Goal: Task Accomplishment & Management: Manage account settings

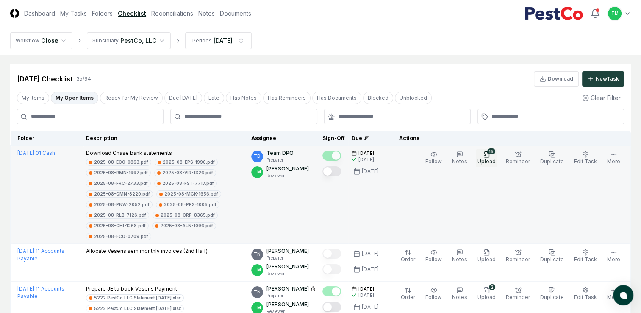
click at [489, 157] on icon "button" at bounding box center [486, 154] width 5 height 6
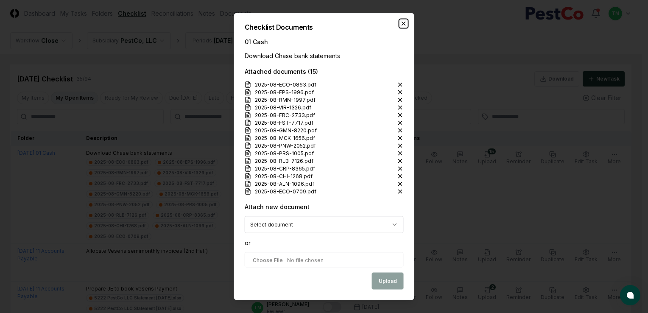
click at [403, 22] on icon "button" at bounding box center [403, 23] width 7 height 7
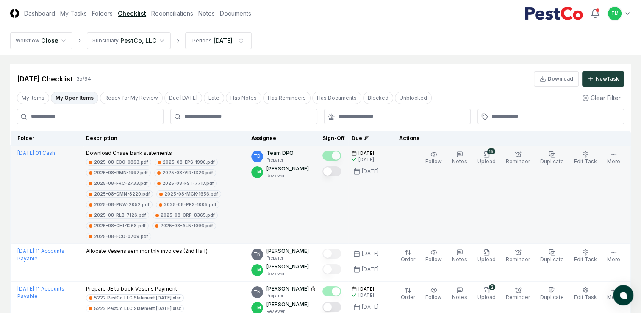
click at [341, 170] on button "Mark complete" at bounding box center [332, 171] width 19 height 10
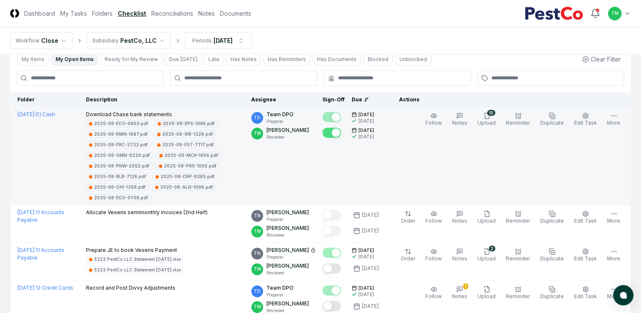
scroll to position [85, 0]
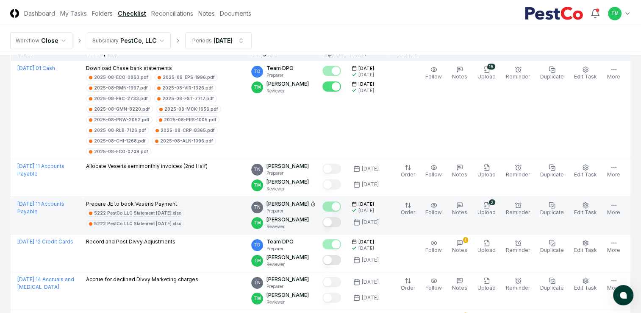
click at [341, 221] on button "Mark complete" at bounding box center [332, 222] width 19 height 10
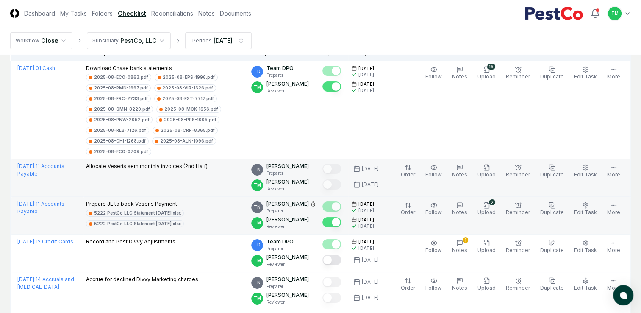
scroll to position [127, 0]
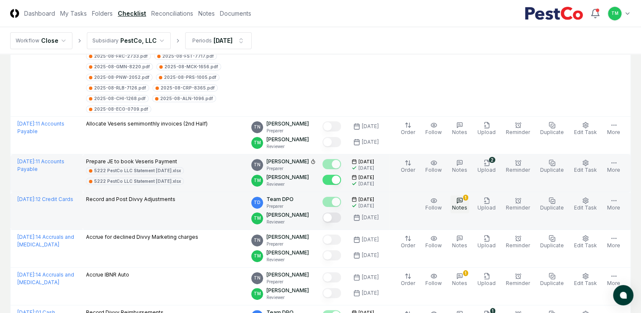
click at [463, 199] on icon "button" at bounding box center [459, 200] width 7 height 7
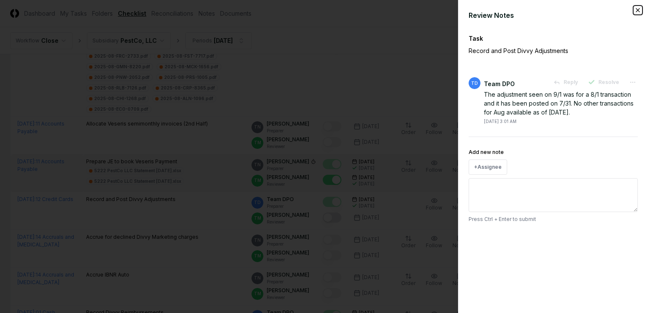
click at [637, 11] on icon "button" at bounding box center [637, 9] width 3 height 3
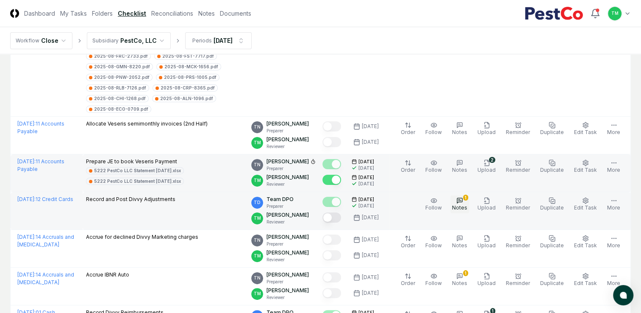
click at [462, 204] on span "Notes" at bounding box center [459, 207] width 15 height 6
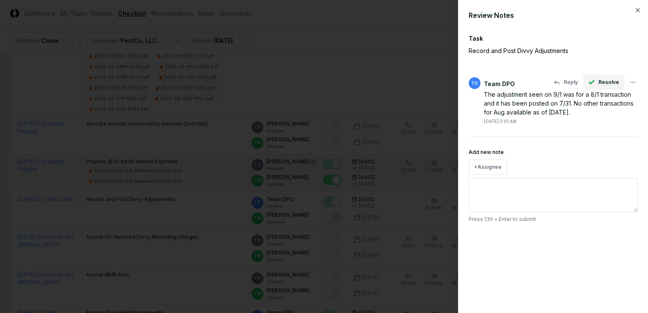
click at [610, 86] on button "Resolve" at bounding box center [603, 82] width 41 height 15
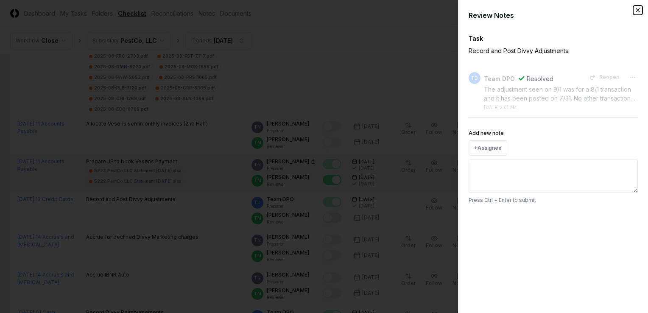
click at [639, 11] on icon "button" at bounding box center [637, 10] width 7 height 7
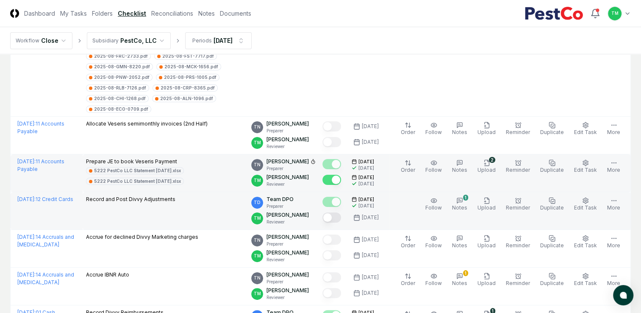
click at [337, 214] on button "Mark complete" at bounding box center [332, 217] width 19 height 10
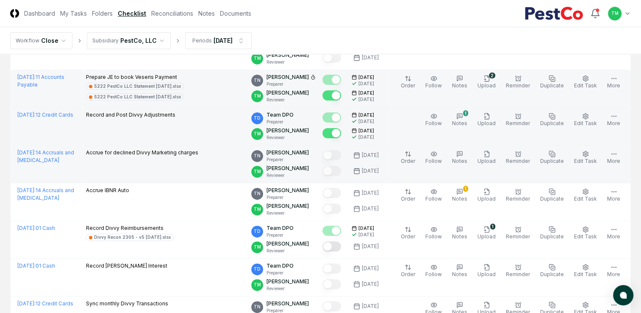
scroll to position [212, 0]
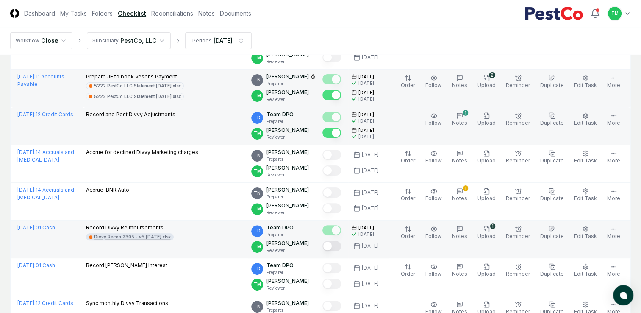
click at [127, 235] on div "Divvy Recon 2305 - v5 [DATE].xlsx" at bounding box center [132, 237] width 77 height 6
click at [341, 245] on button "Mark complete" at bounding box center [332, 246] width 19 height 10
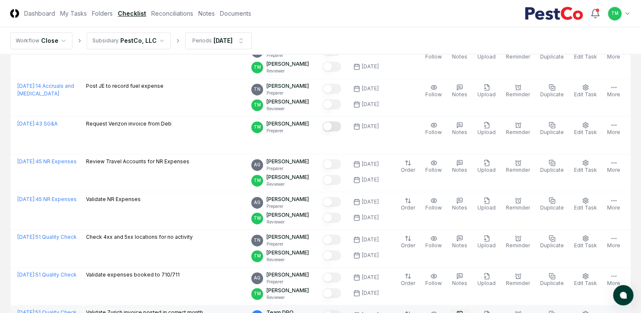
scroll to position [465, 0]
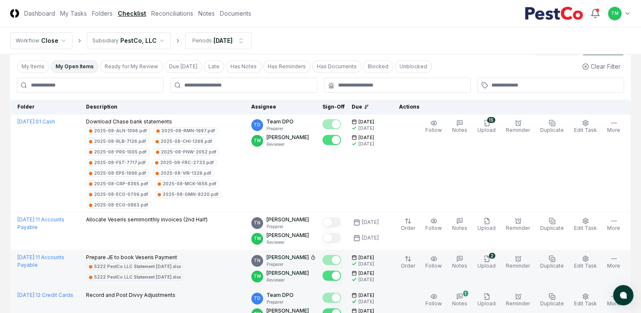
scroll to position [0, 0]
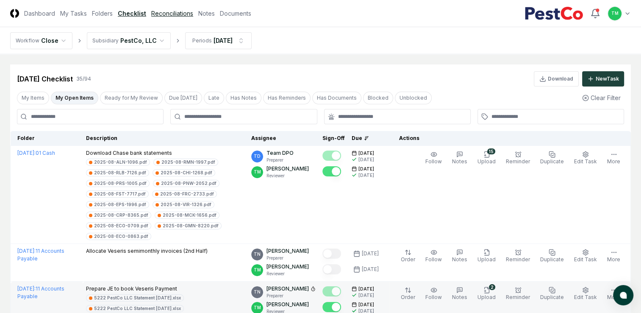
click at [170, 15] on link "Reconciliations" at bounding box center [172, 13] width 42 height 9
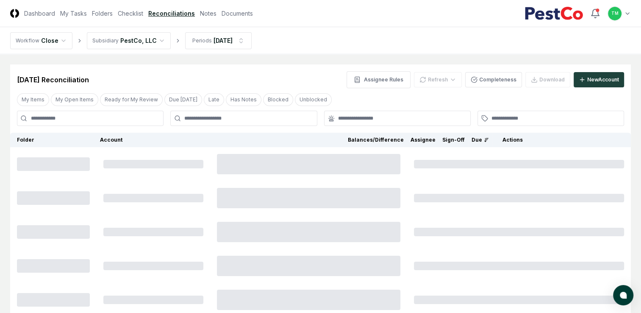
click at [69, 103] on button "My Open Items" at bounding box center [74, 99] width 47 height 13
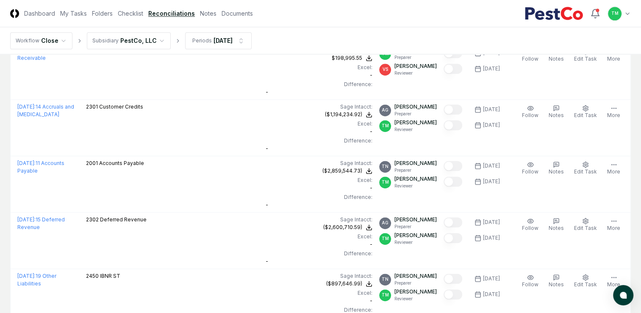
scroll to position [1053, 0]
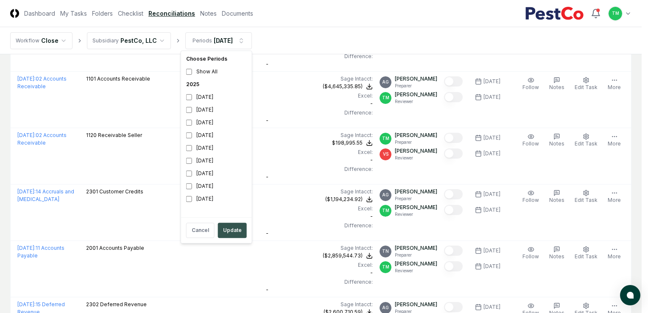
click at [237, 232] on button "Update" at bounding box center [232, 230] width 29 height 15
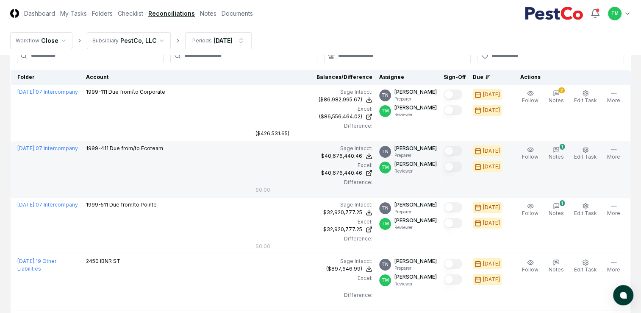
scroll to position [50, 0]
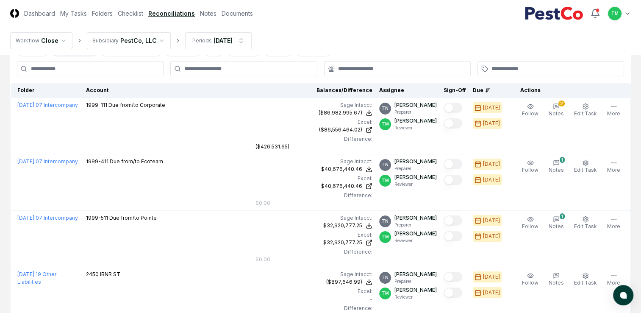
click at [0, 86] on html "CloseCore Dashboard My Tasks Folders Checklist Reconciliations Notes Documents …" at bounding box center [320, 195] width 641 height 490
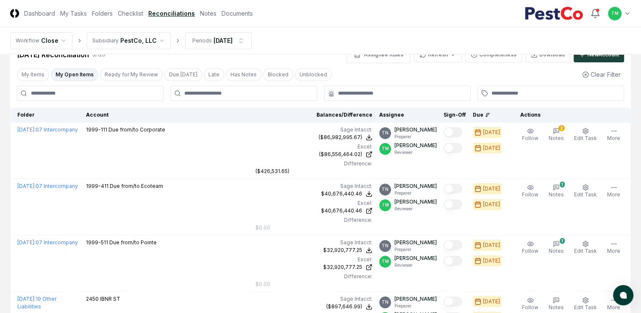
scroll to position [0, 0]
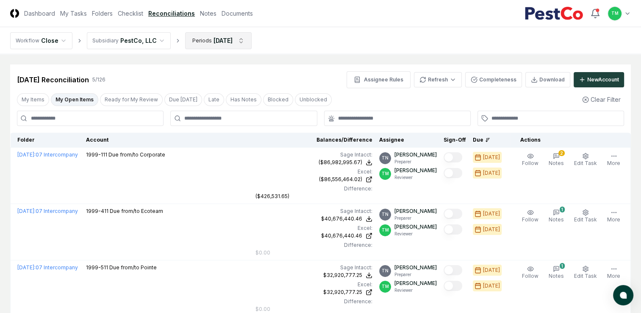
click at [237, 46] on html "CloseCore Dashboard My Tasks Folders Checklist Reconciliations Notes Documents …" at bounding box center [320, 245] width 641 height 490
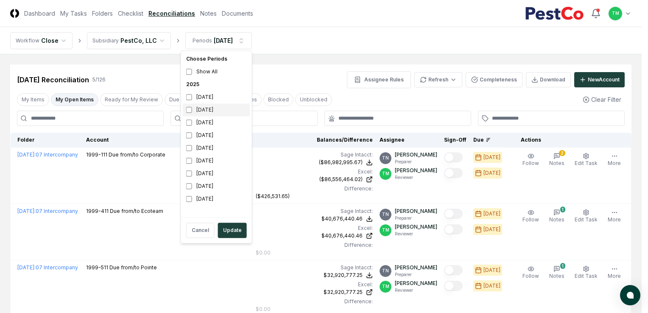
click at [188, 113] on div "[DATE]" at bounding box center [216, 109] width 67 height 13
click at [241, 234] on button "Update" at bounding box center [232, 230] width 29 height 15
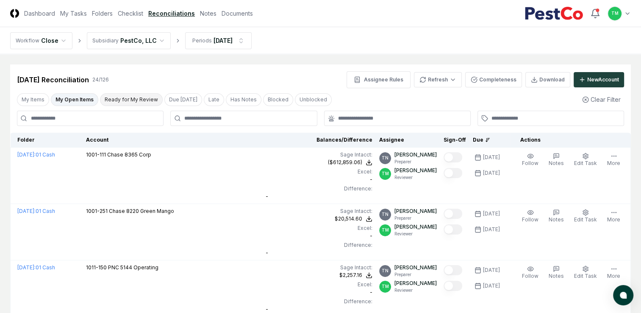
drag, startPoint x: 125, startPoint y: 13, endPoint x: 102, endPoint y: 102, distance: 92.4
click at [125, 13] on link "Checklist" at bounding box center [130, 13] width 25 height 9
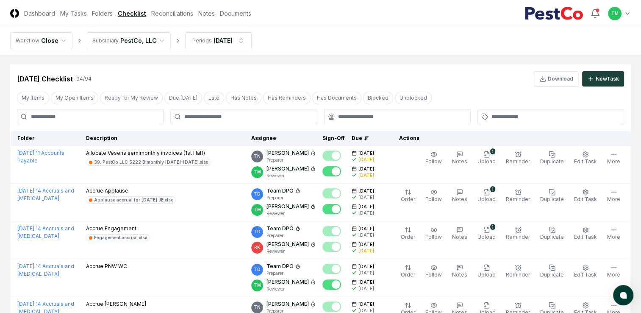
drag, startPoint x: 76, startPoint y: 97, endPoint x: 242, endPoint y: 142, distance: 171.5
click at [77, 97] on button "My Open Items" at bounding box center [74, 98] width 47 height 13
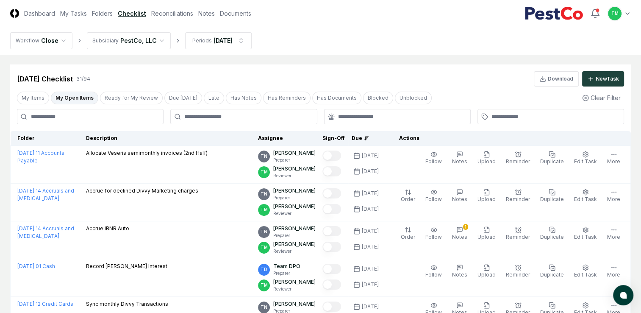
click at [67, 95] on button "My Open Items" at bounding box center [74, 98] width 47 height 13
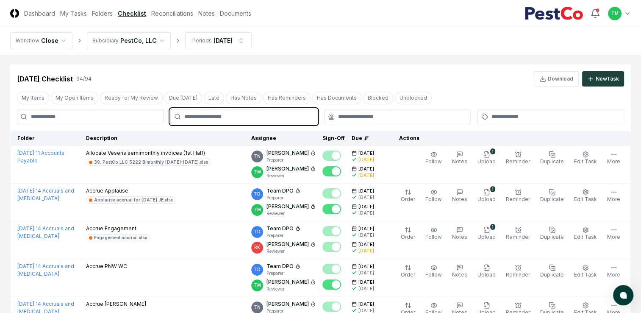
click at [206, 118] on input "text" at bounding box center [247, 117] width 127 height 8
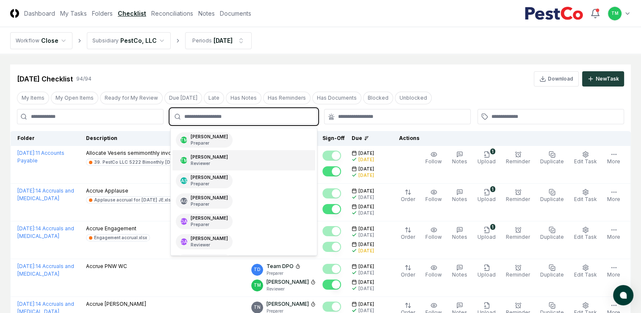
click at [212, 160] on p "Reviewer" at bounding box center [209, 163] width 37 height 6
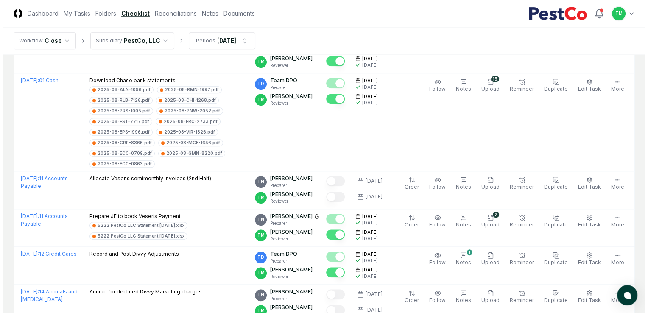
scroll to position [890, 0]
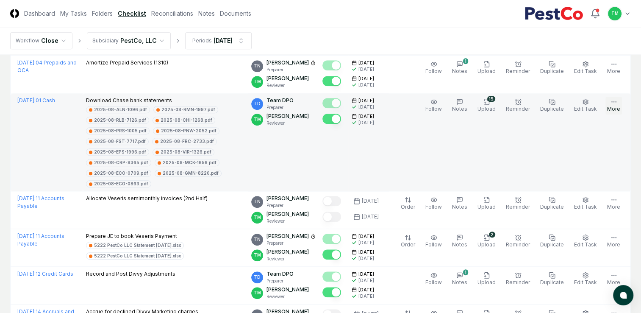
click at [616, 105] on icon "button" at bounding box center [614, 101] width 7 height 7
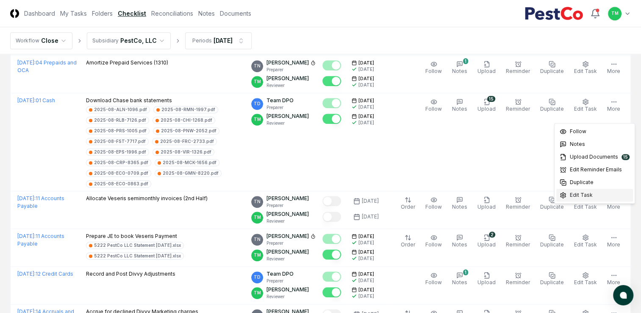
click at [572, 198] on span "Edit Task" at bounding box center [581, 195] width 23 height 8
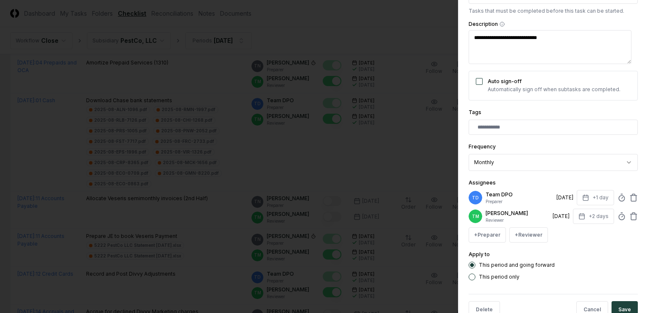
scroll to position [153, 0]
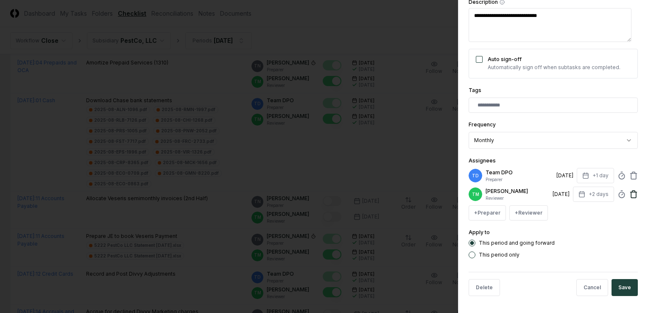
click at [629, 194] on icon at bounding box center [633, 194] width 8 height 8
type textarea "*"
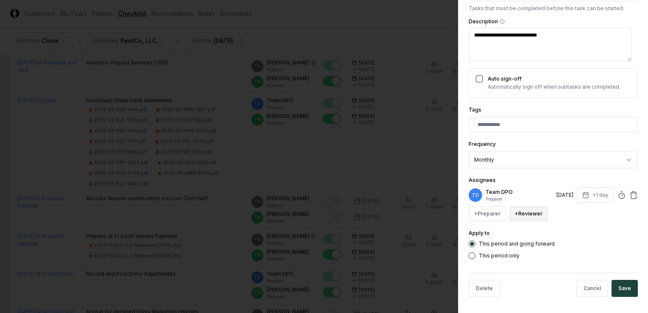
click at [524, 216] on button "+ Reviewer" at bounding box center [528, 213] width 39 height 15
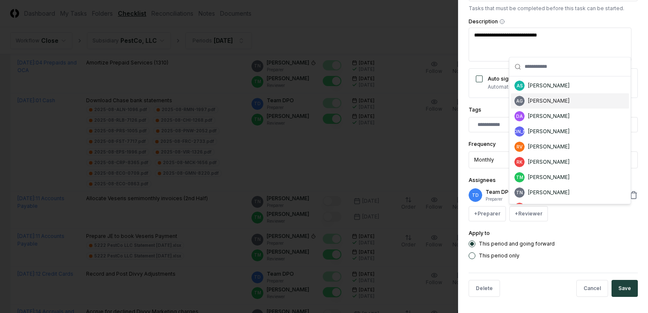
click at [569, 95] on div "AG [PERSON_NAME]" at bounding box center [570, 100] width 118 height 15
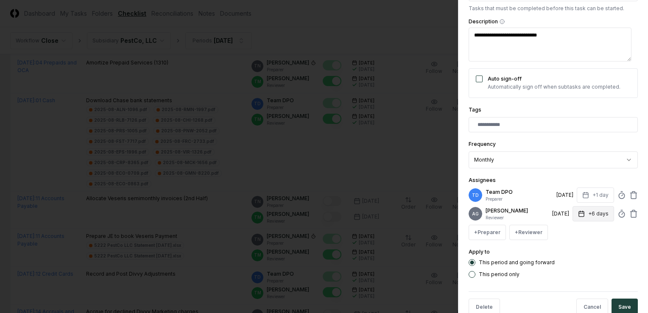
click at [589, 215] on button "+6 days" at bounding box center [593, 213] width 42 height 15
click at [568, 251] on input "*" at bounding box center [561, 249] width 30 height 15
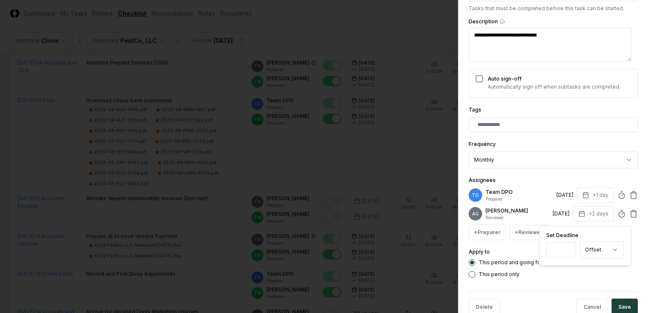
type input "*"
click at [568, 251] on input "*" at bounding box center [561, 249] width 30 height 15
click at [591, 287] on form "**********" at bounding box center [552, 102] width 169 height 440
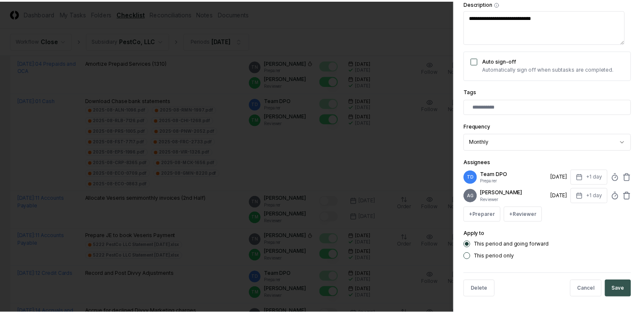
scroll to position [153, 0]
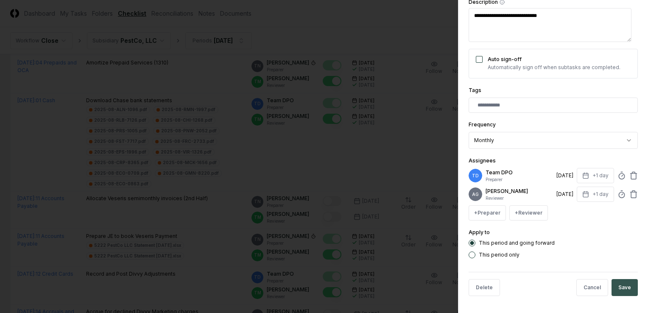
click at [626, 288] on button "Save" at bounding box center [624, 287] width 26 height 17
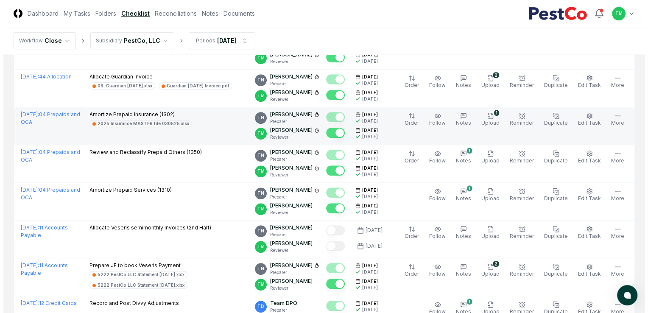
scroll to position [678, 0]
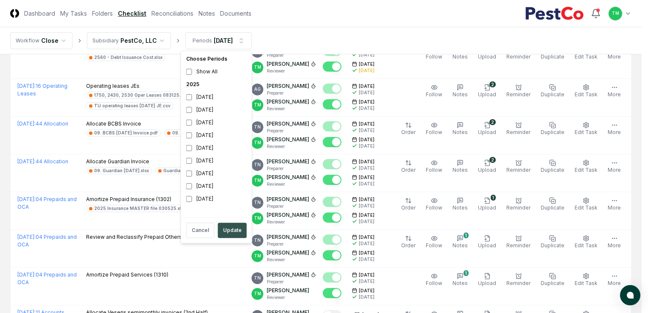
click at [232, 233] on button "Update" at bounding box center [232, 230] width 29 height 15
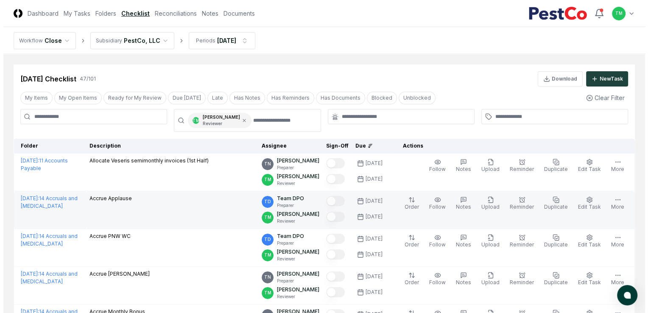
scroll to position [85, 0]
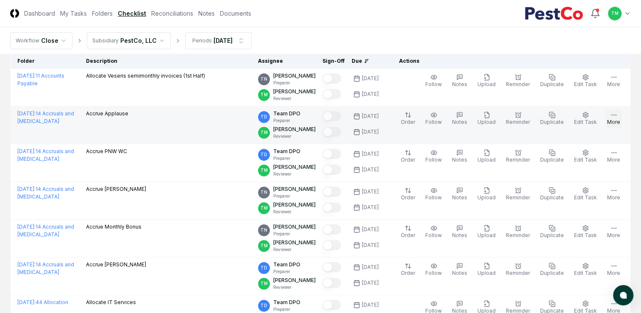
click at [617, 118] on icon "button" at bounding box center [614, 114] width 7 height 7
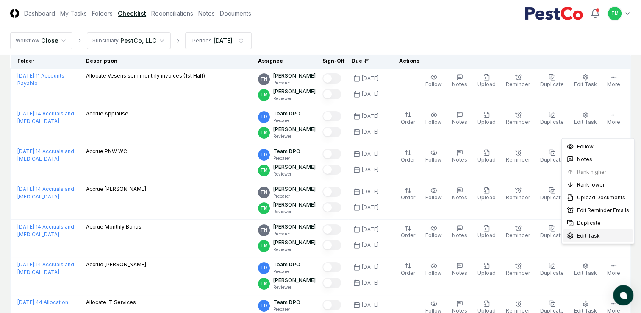
click at [590, 233] on span "Edit Task" at bounding box center [588, 236] width 23 height 8
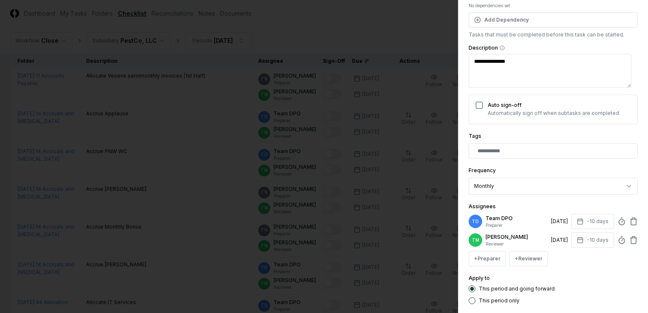
scroll to position [153, 0]
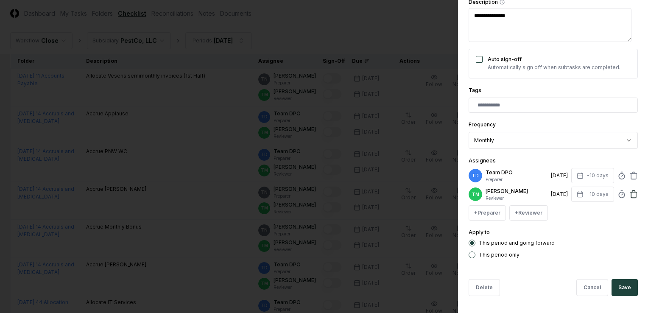
click at [630, 191] on icon at bounding box center [633, 194] width 8 height 8
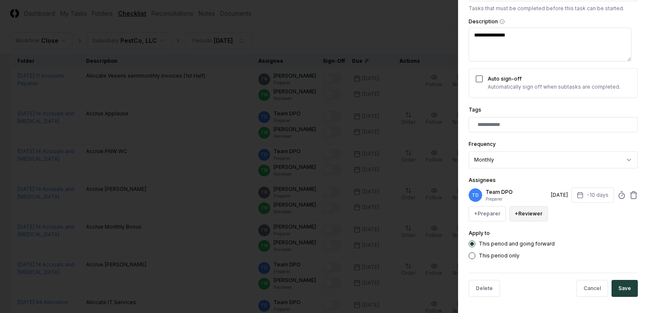
click at [535, 211] on button "+ Reviewer" at bounding box center [528, 213] width 39 height 15
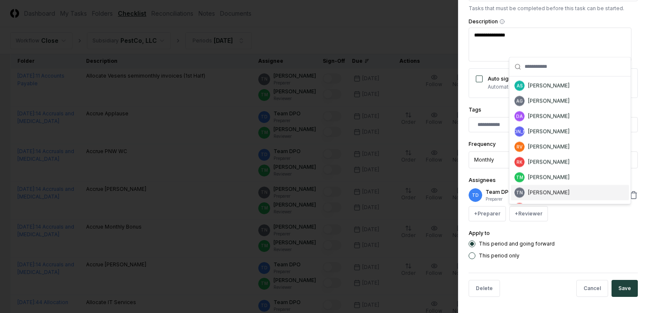
click at [559, 192] on div "[PERSON_NAME]" at bounding box center [549, 193] width 42 height 8
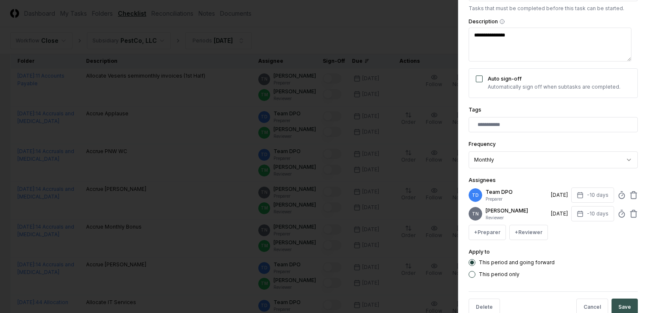
click at [614, 306] on button "Save" at bounding box center [624, 306] width 26 height 17
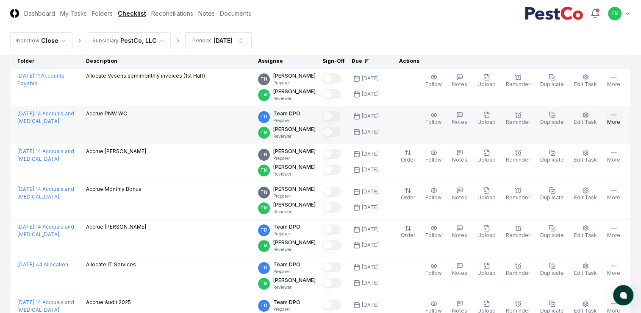
click at [614, 128] on button "More" at bounding box center [614, 119] width 17 height 18
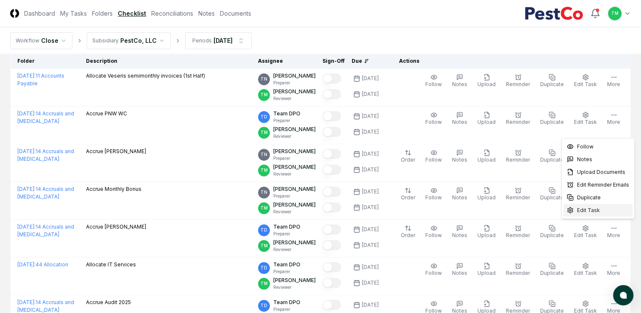
click at [592, 209] on span "Edit Task" at bounding box center [588, 210] width 23 height 8
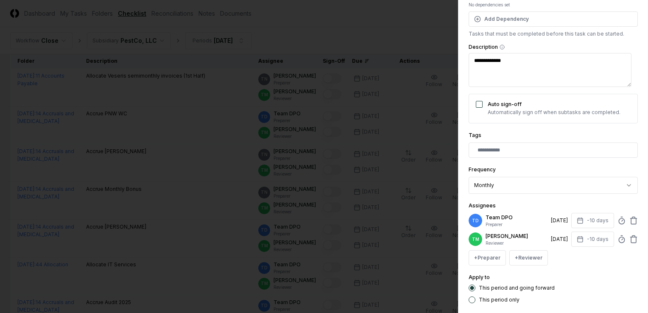
scroll to position [127, 0]
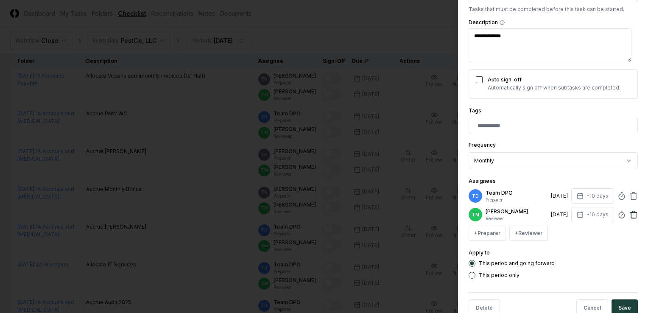
click at [629, 216] on icon at bounding box center [633, 214] width 8 height 8
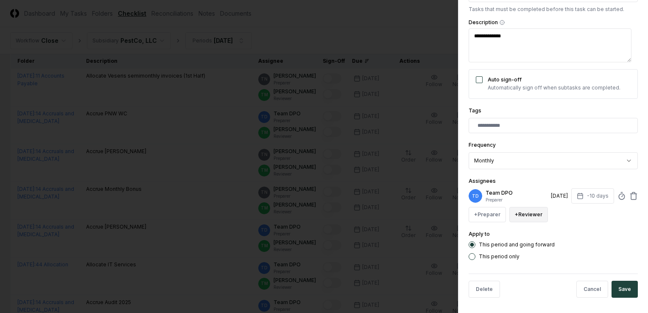
click at [531, 214] on button "+ Reviewer" at bounding box center [528, 214] width 39 height 15
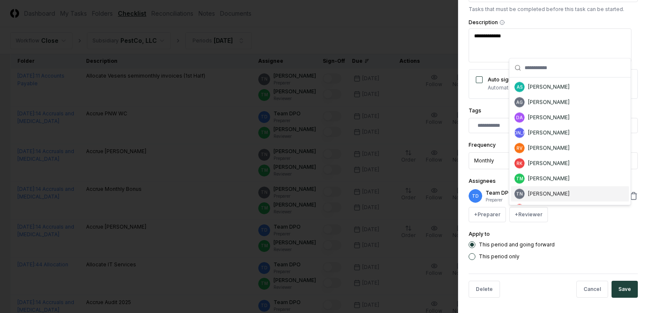
click at [554, 193] on div "[PERSON_NAME]" at bounding box center [549, 194] width 42 height 8
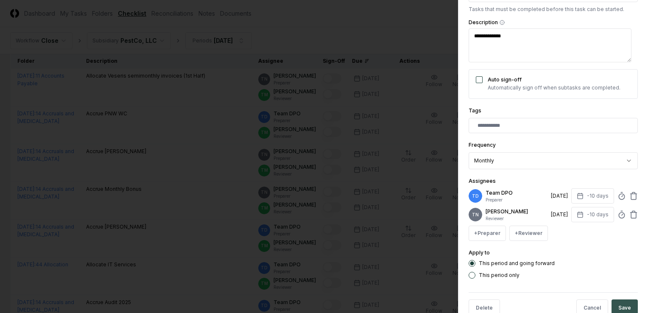
click at [621, 308] on button "Save" at bounding box center [624, 307] width 26 height 17
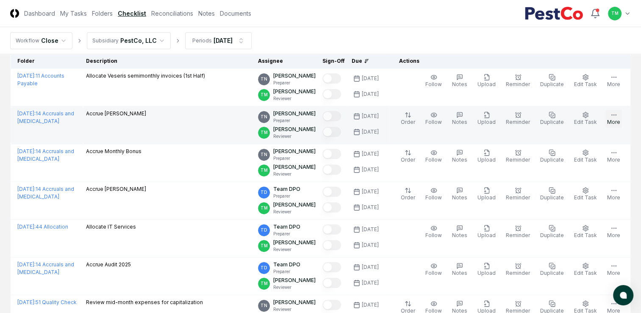
click at [611, 118] on icon "button" at bounding box center [614, 114] width 7 height 7
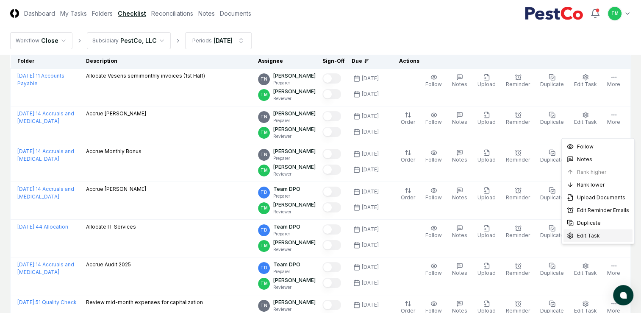
click at [591, 236] on span "Edit Task" at bounding box center [588, 236] width 23 height 8
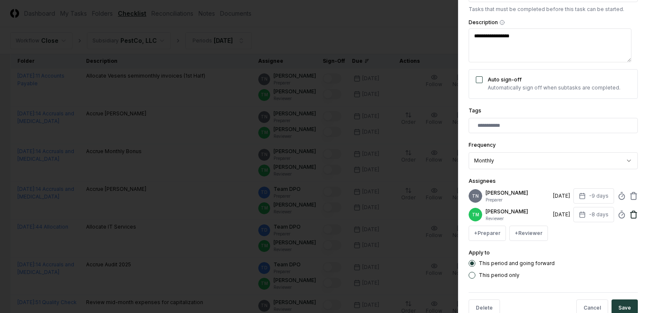
click at [629, 219] on icon at bounding box center [633, 214] width 8 height 8
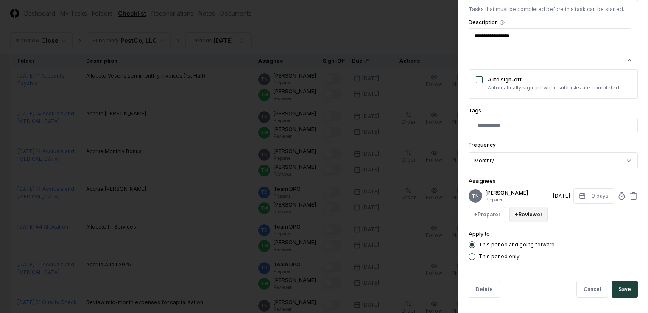
click at [526, 217] on button "+ Reviewer" at bounding box center [528, 214] width 39 height 15
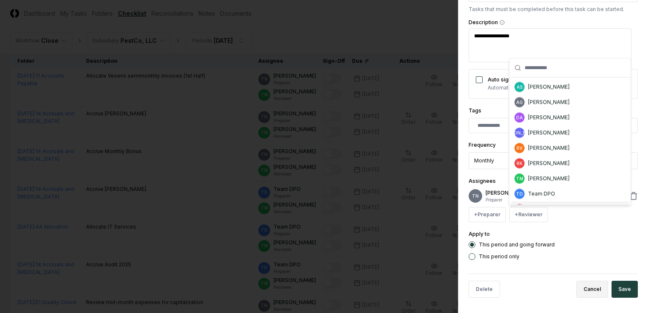
click at [595, 292] on button "Cancel" at bounding box center [592, 289] width 32 height 17
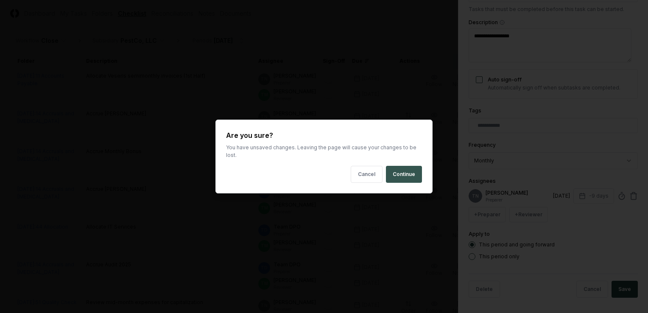
click at [407, 177] on button "Continue" at bounding box center [404, 174] width 36 height 17
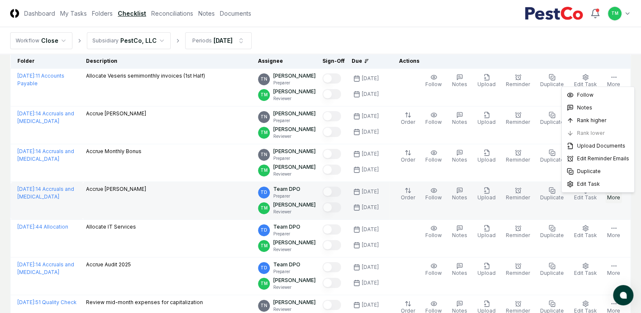
click at [615, 194] on icon "button" at bounding box center [614, 190] width 7 height 7
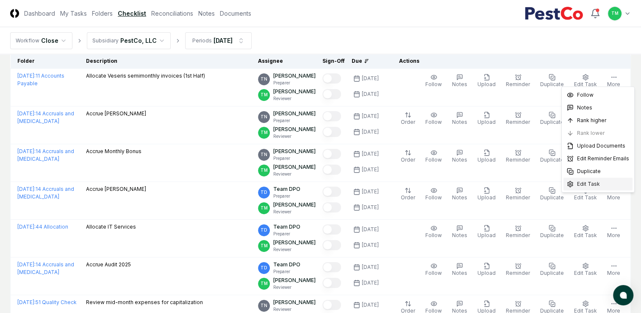
click at [595, 186] on span "Edit Task" at bounding box center [588, 184] width 23 height 8
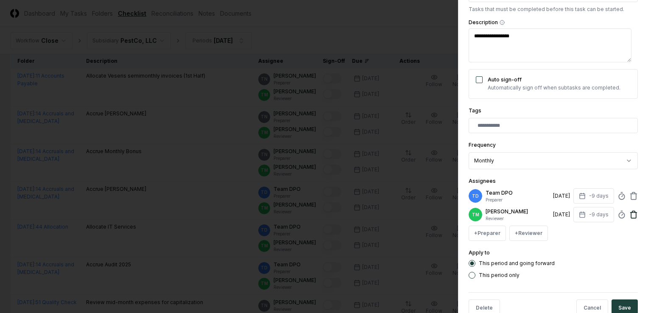
click at [629, 217] on icon at bounding box center [633, 214] width 8 height 8
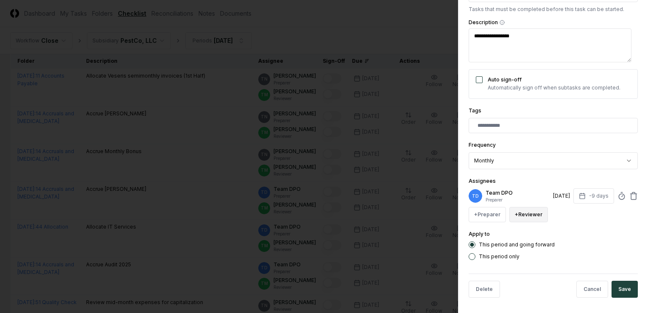
click at [522, 216] on button "+ Reviewer" at bounding box center [528, 214] width 39 height 15
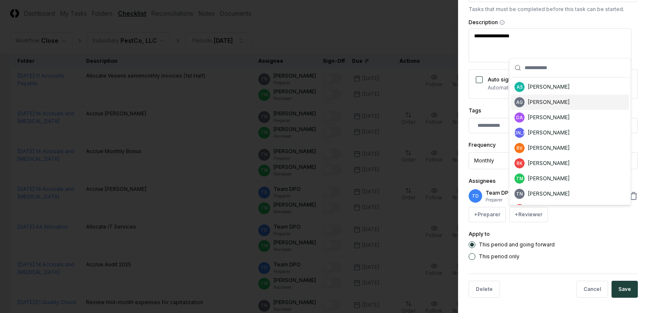
click at [562, 103] on div "[PERSON_NAME]" at bounding box center [549, 102] width 42 height 8
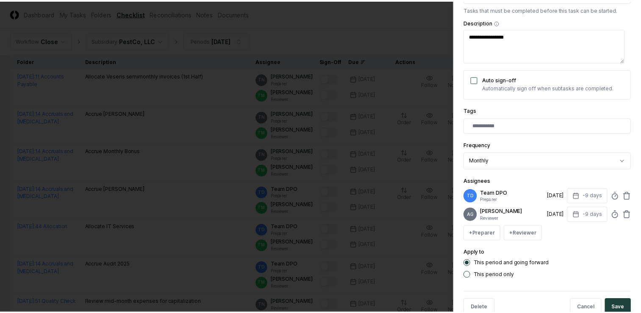
scroll to position [153, 0]
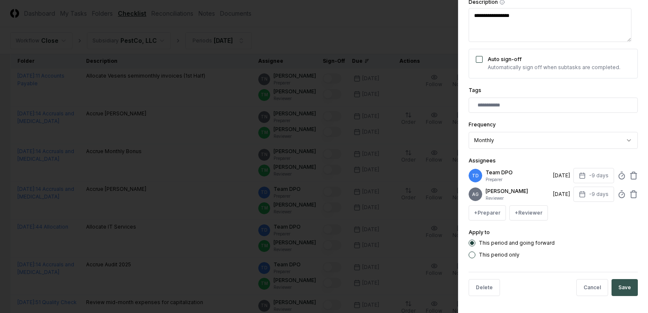
click at [617, 286] on button "Save" at bounding box center [624, 287] width 26 height 17
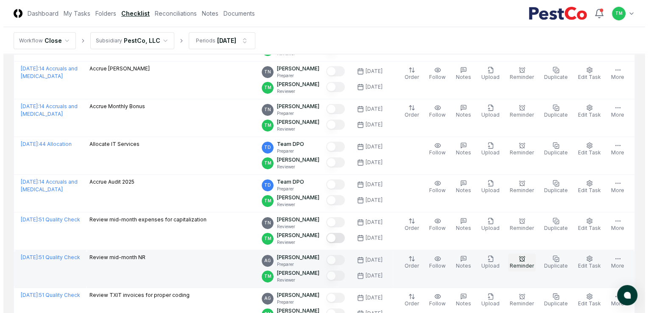
scroll to position [170, 0]
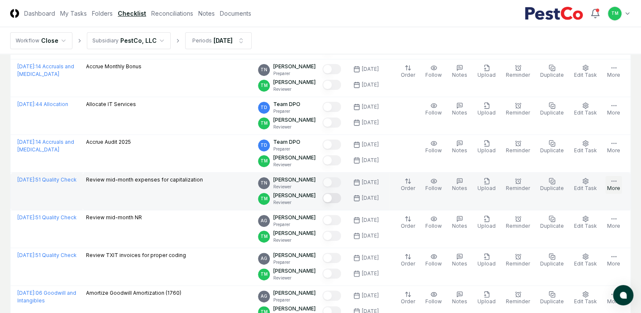
click at [614, 194] on button "More" at bounding box center [614, 185] width 17 height 18
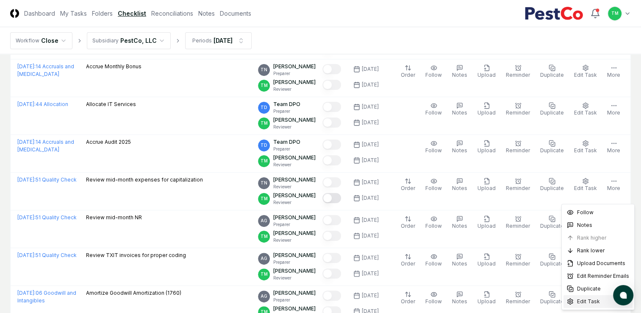
click at [582, 301] on span "Edit Task" at bounding box center [588, 302] width 23 height 8
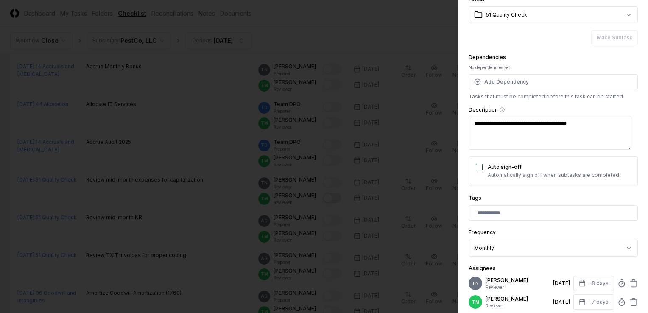
scroll to position [127, 0]
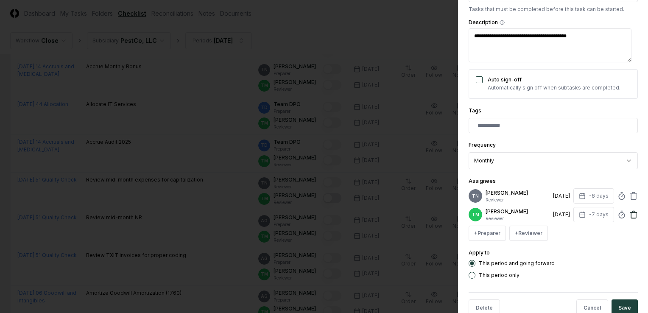
click at [630, 219] on icon at bounding box center [633, 214] width 8 height 8
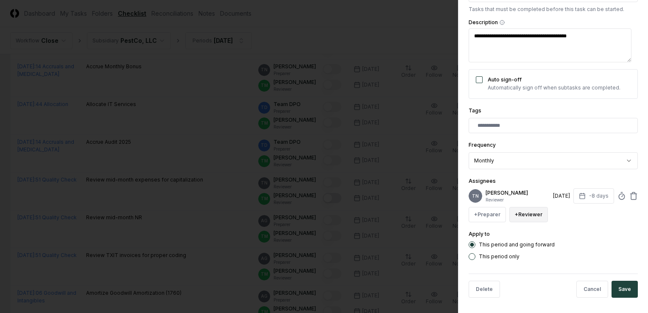
click at [526, 218] on button "+ Reviewer" at bounding box center [528, 214] width 39 height 15
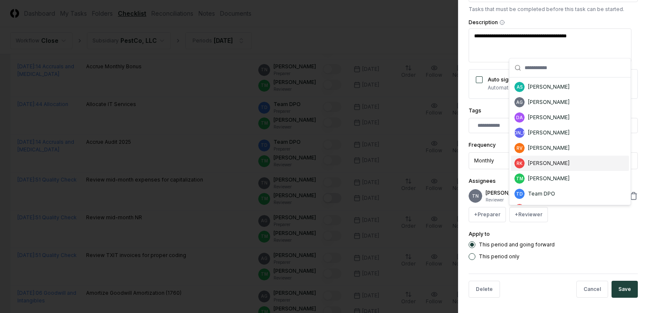
click at [569, 163] on div "[PERSON_NAME]" at bounding box center [570, 163] width 118 height 15
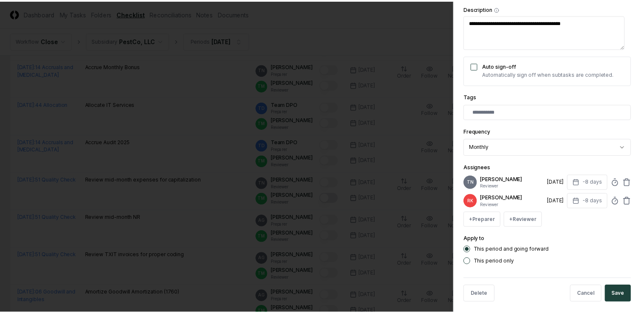
scroll to position [147, 0]
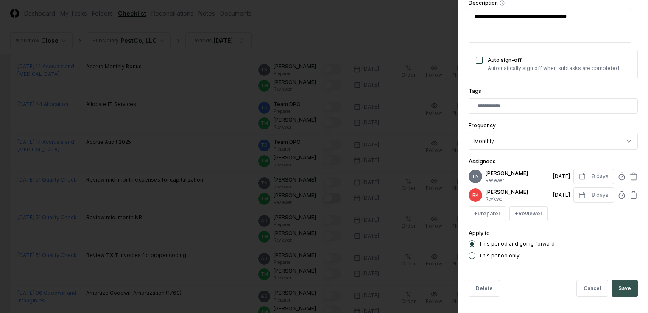
click at [618, 285] on button "Save" at bounding box center [624, 288] width 26 height 17
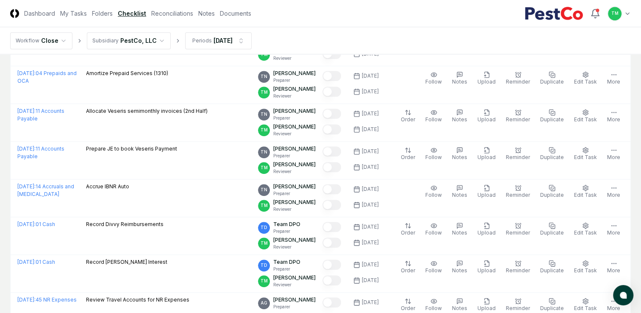
scroll to position [721, 0]
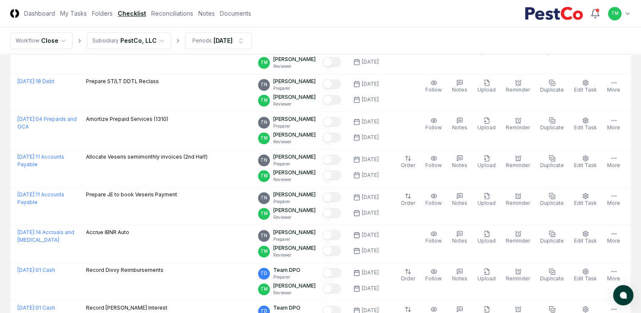
click at [0, 191] on html "CloseCore Dashboard My Tasks Folders Checklist Reconciliations Notes Documents …" at bounding box center [320, 197] width 641 height 1837
click at [100, 14] on link "Folders" at bounding box center [102, 13] width 21 height 9
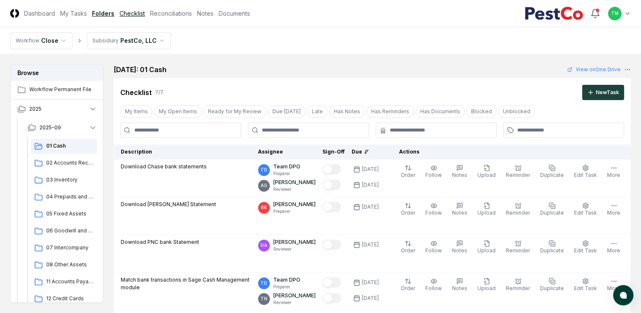
click at [128, 11] on link "Checklist" at bounding box center [132, 13] width 25 height 9
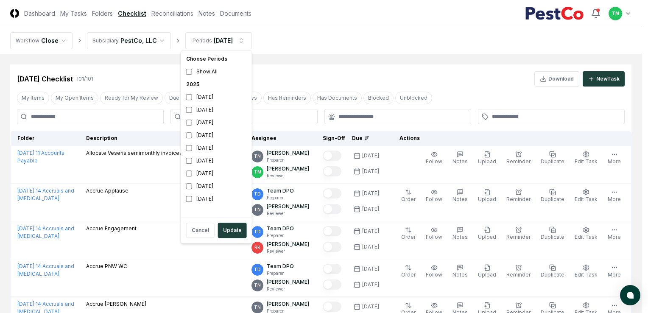
drag, startPoint x: 236, startPoint y: 237, endPoint x: 232, endPoint y: 242, distance: 6.7
click at [236, 236] on button "Update" at bounding box center [232, 230] width 29 height 15
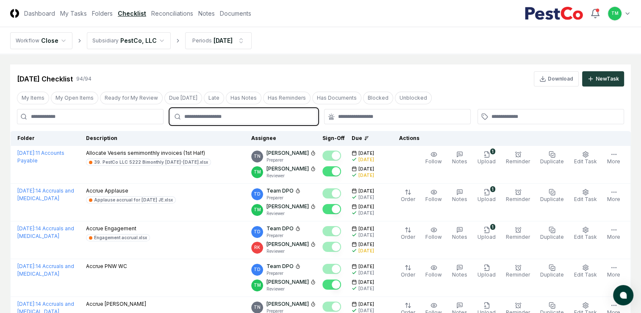
click at [199, 117] on input "text" at bounding box center [247, 117] width 127 height 8
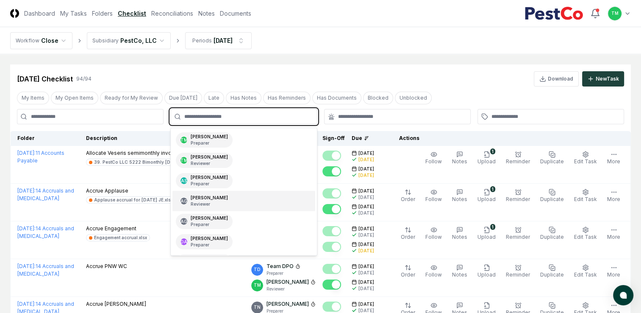
click at [228, 201] on p "Reviewer" at bounding box center [209, 204] width 37 height 6
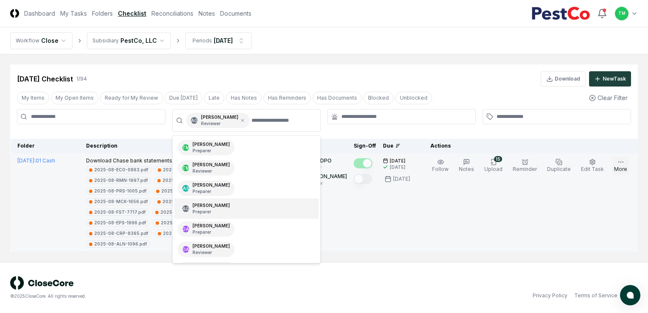
click at [621, 165] on icon "button" at bounding box center [620, 162] width 7 height 7
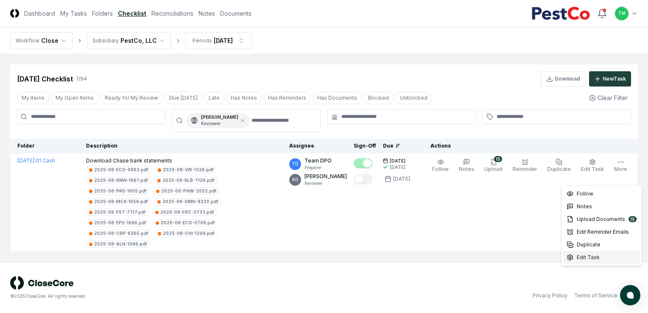
click at [588, 257] on span "Edit Task" at bounding box center [587, 257] width 23 height 8
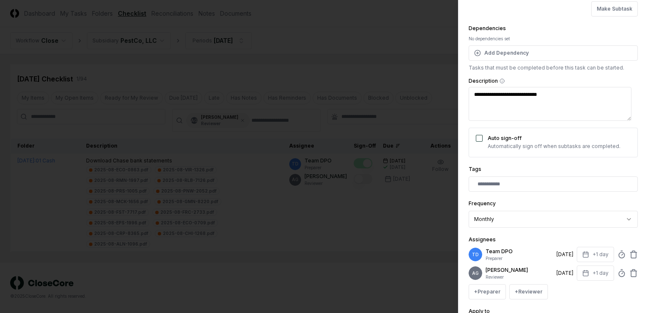
scroll to position [127, 0]
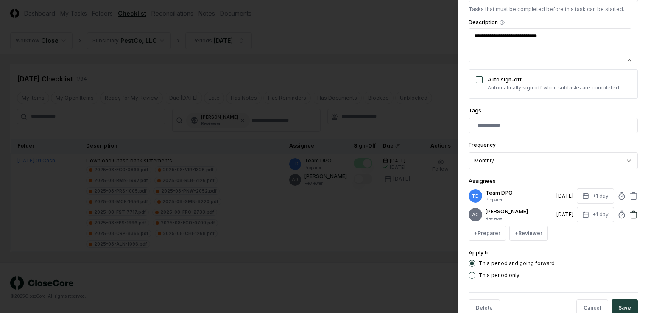
click at [629, 219] on icon at bounding box center [633, 214] width 8 height 8
type textarea "*"
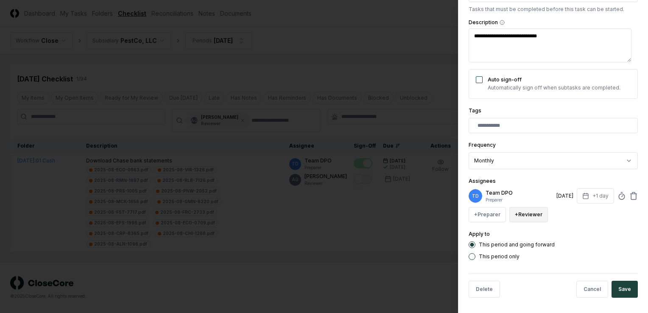
click at [534, 217] on button "+ Reviewer" at bounding box center [528, 214] width 39 height 15
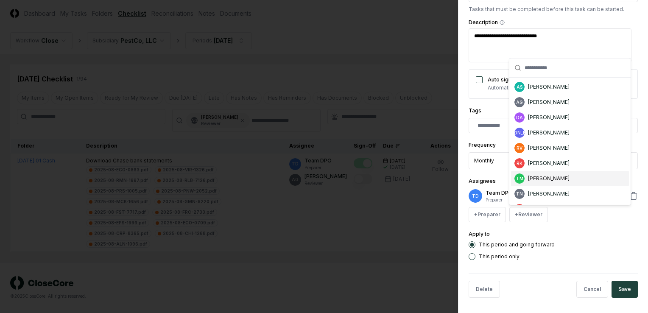
click at [552, 175] on div "[PERSON_NAME]" at bounding box center [549, 179] width 42 height 8
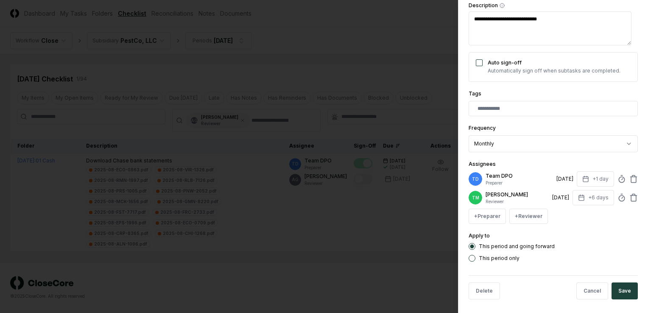
scroll to position [153, 0]
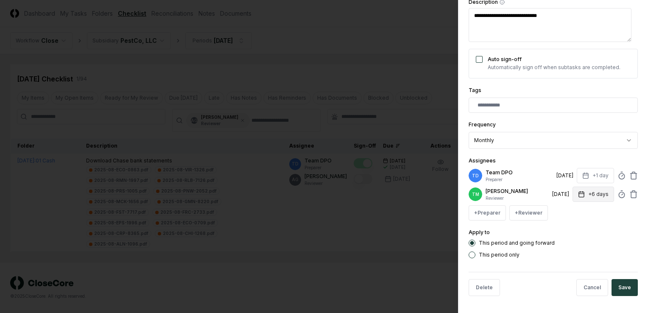
click at [585, 191] on button "+6 days" at bounding box center [593, 193] width 42 height 15
click at [566, 226] on input "*" at bounding box center [561, 224] width 30 height 15
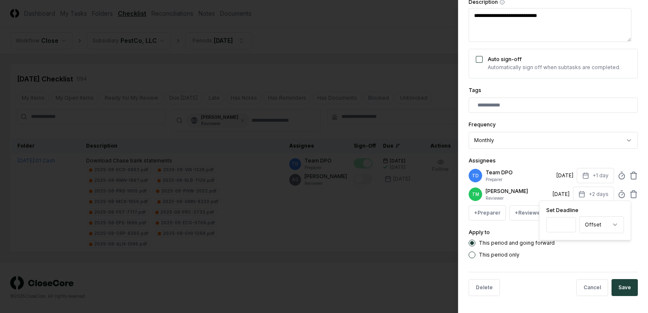
type input "*"
click at [566, 226] on input "*" at bounding box center [561, 224] width 30 height 15
click at [618, 292] on button "Save" at bounding box center [624, 288] width 26 height 17
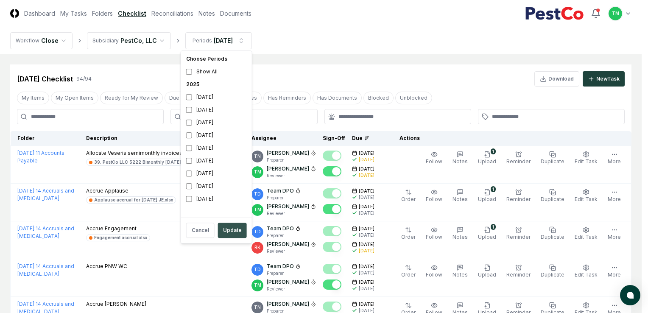
click at [227, 233] on button "Update" at bounding box center [232, 230] width 29 height 15
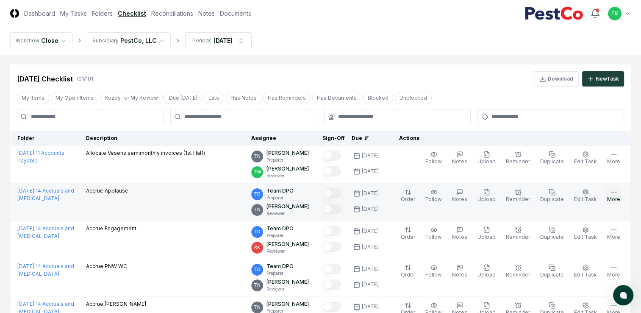
click at [610, 198] on button "More" at bounding box center [614, 196] width 17 height 18
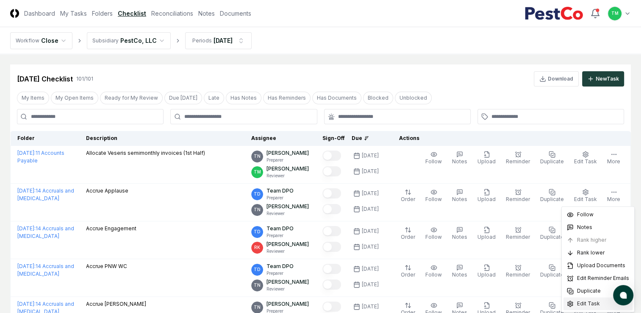
click at [587, 301] on span "Edit Task" at bounding box center [588, 304] width 23 height 8
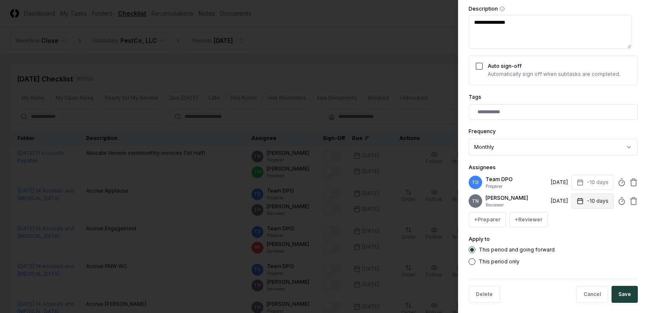
scroll to position [147, 0]
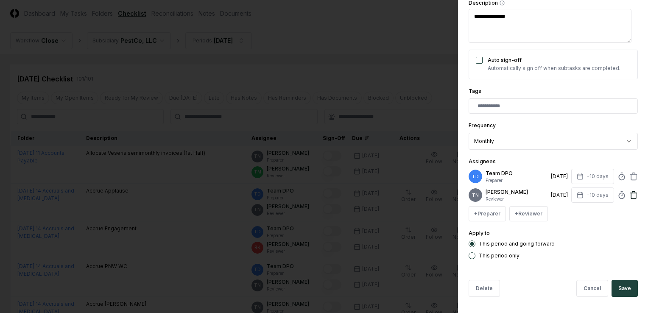
click at [629, 197] on icon at bounding box center [633, 195] width 8 height 8
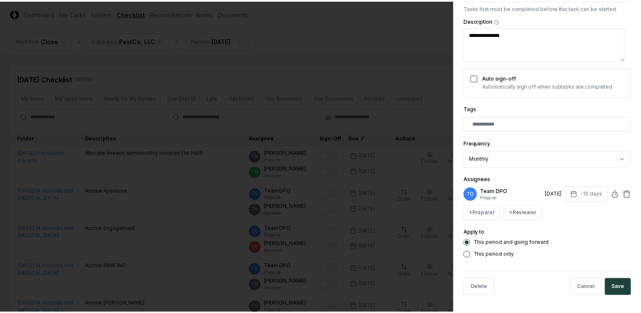
scroll to position [128, 0]
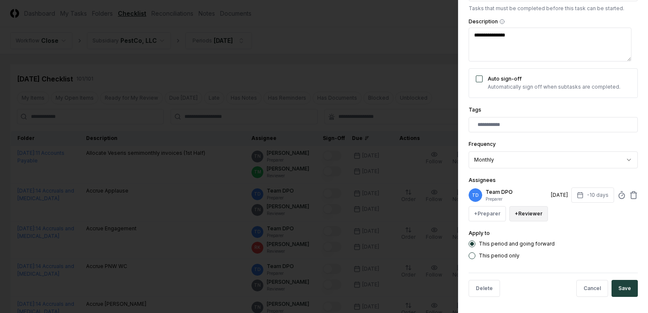
click at [536, 213] on button "+ Reviewer" at bounding box center [528, 213] width 39 height 15
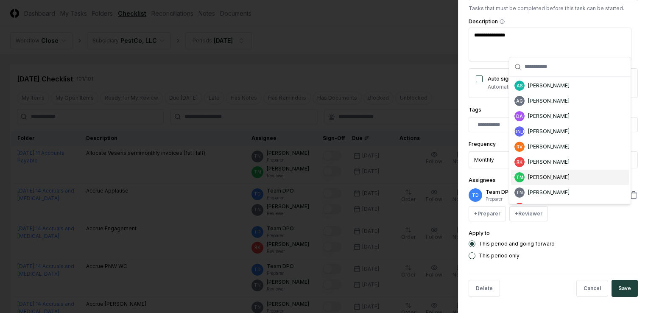
click at [556, 179] on div "[PERSON_NAME]" at bounding box center [549, 177] width 42 height 8
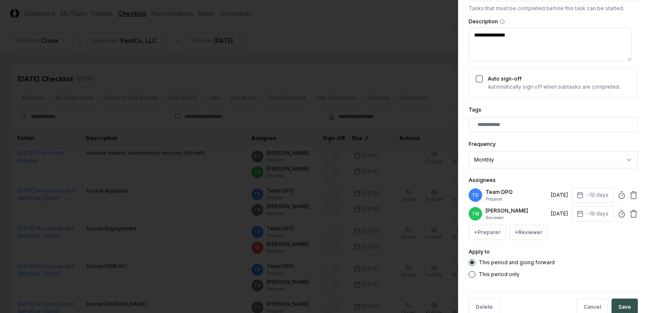
click at [615, 309] on button "Save" at bounding box center [624, 306] width 26 height 17
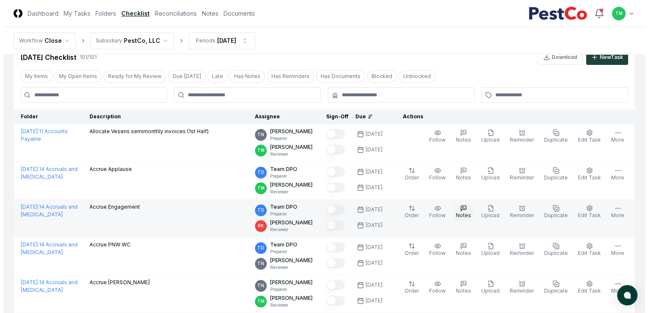
scroll to position [42, 0]
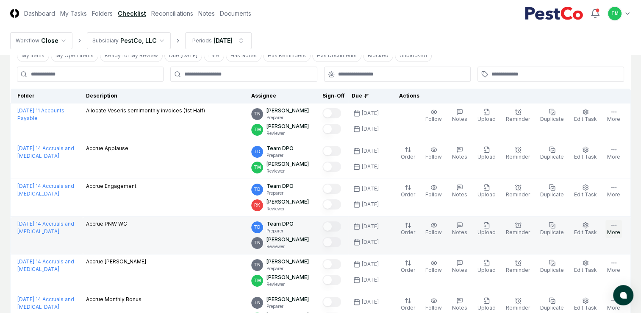
click at [612, 228] on icon "button" at bounding box center [614, 225] width 7 height 7
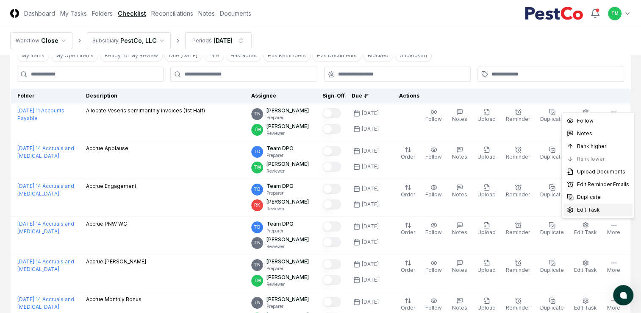
click at [598, 210] on span "Edit Task" at bounding box center [588, 210] width 23 height 8
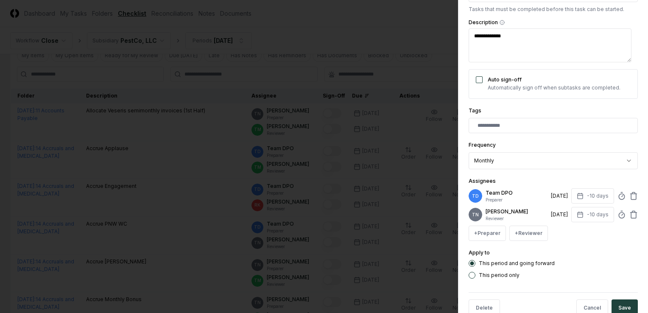
scroll to position [147, 0]
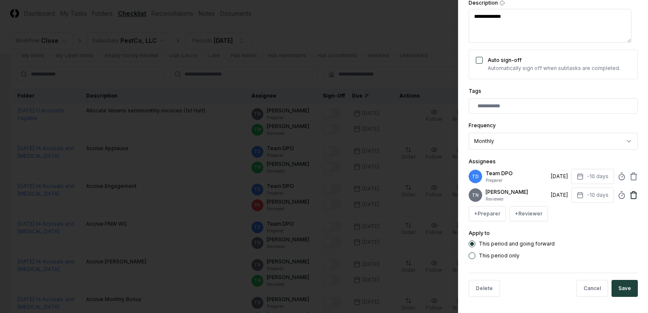
click at [629, 197] on icon at bounding box center [633, 195] width 8 height 8
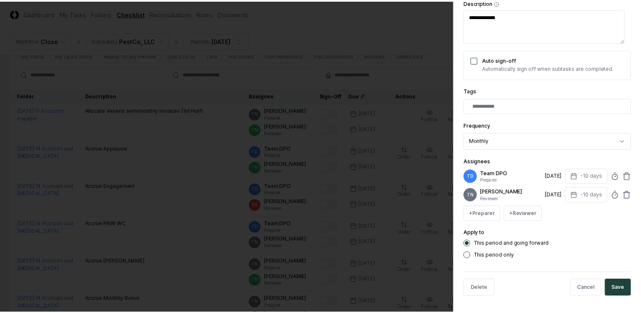
scroll to position [128, 0]
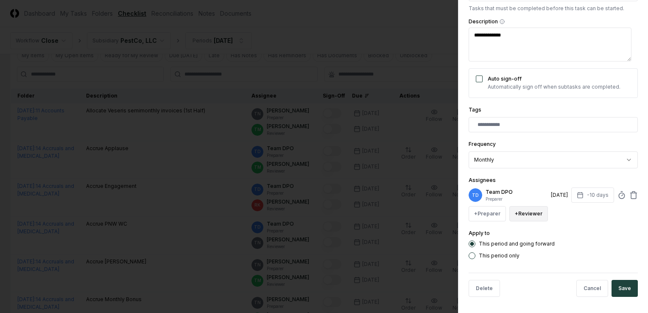
click at [529, 215] on button "+ Reviewer" at bounding box center [528, 213] width 39 height 15
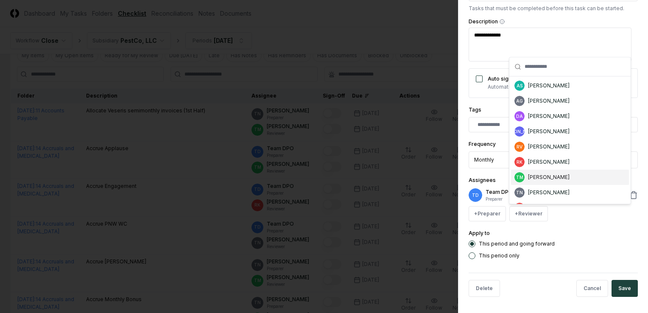
click at [559, 179] on div "[PERSON_NAME]" at bounding box center [549, 177] width 42 height 8
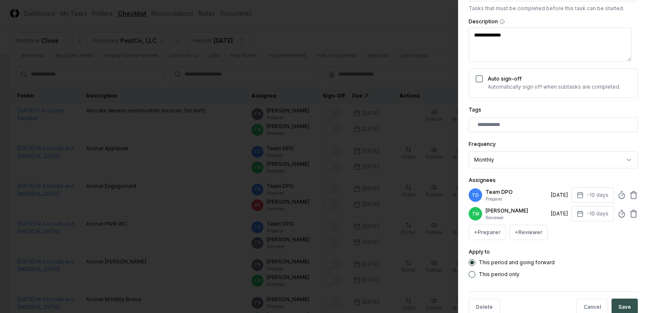
click at [617, 307] on button "Save" at bounding box center [624, 306] width 26 height 17
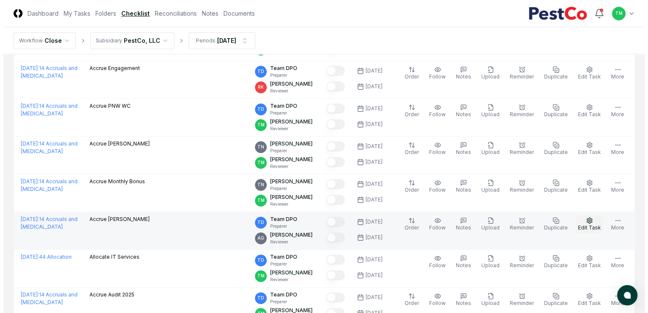
scroll to position [170, 0]
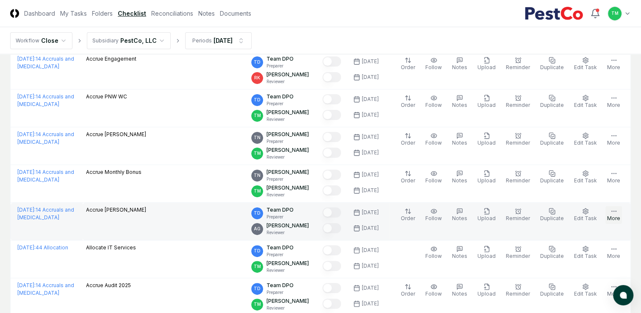
click at [609, 211] on button "More" at bounding box center [614, 215] width 17 height 18
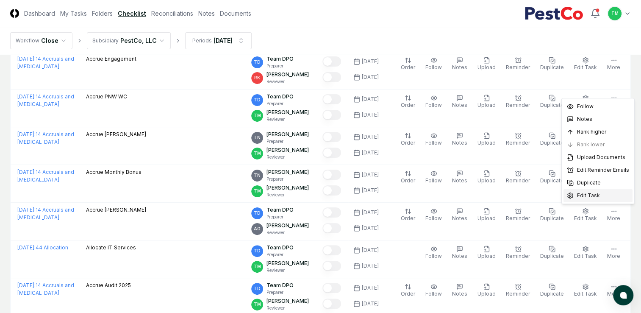
click at [595, 196] on span "Edit Task" at bounding box center [588, 196] width 23 height 8
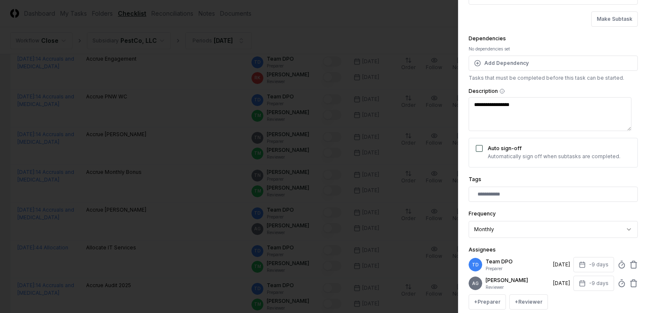
scroll to position [153, 0]
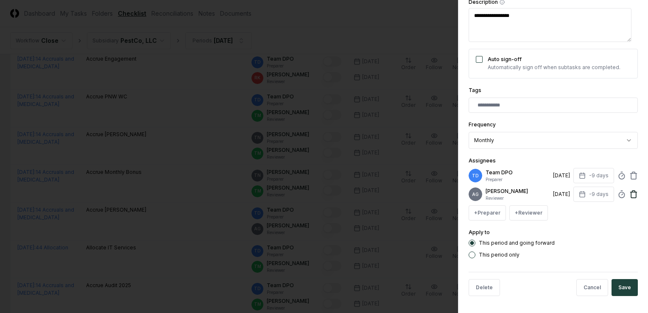
click at [631, 192] on icon at bounding box center [633, 195] width 5 height 6
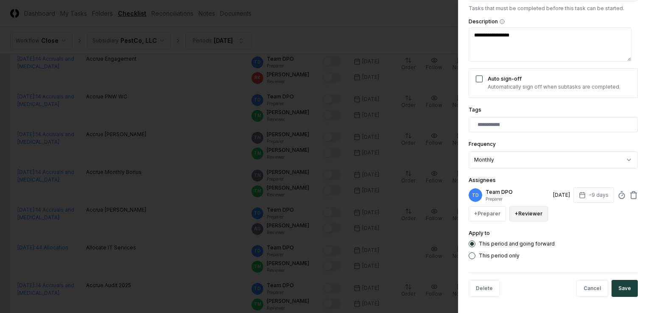
click at [536, 212] on button "+ Reviewer" at bounding box center [528, 213] width 39 height 15
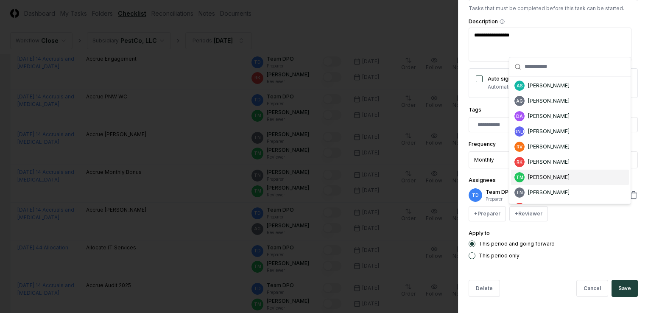
click at [557, 175] on div "[PERSON_NAME]" at bounding box center [549, 177] width 42 height 8
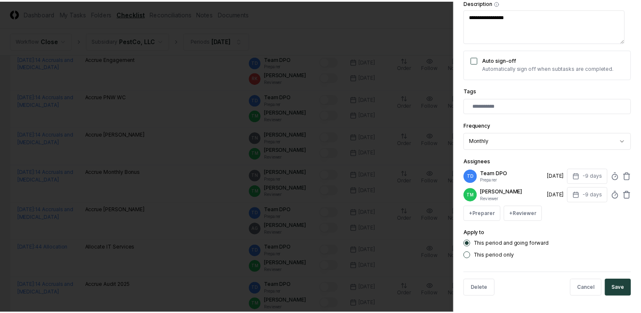
scroll to position [153, 0]
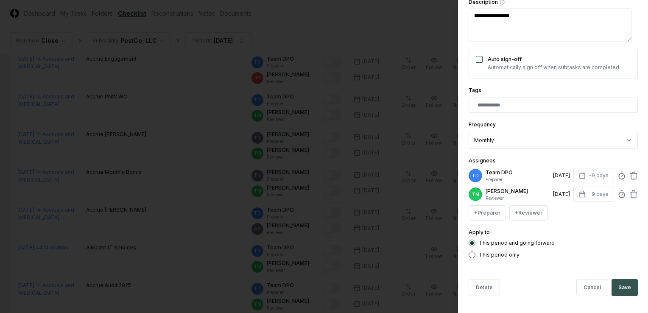
click at [623, 282] on button "Save" at bounding box center [624, 287] width 26 height 17
type textarea "*"
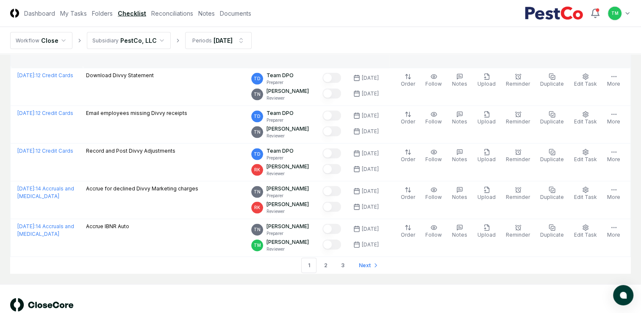
scroll to position [1780, 0]
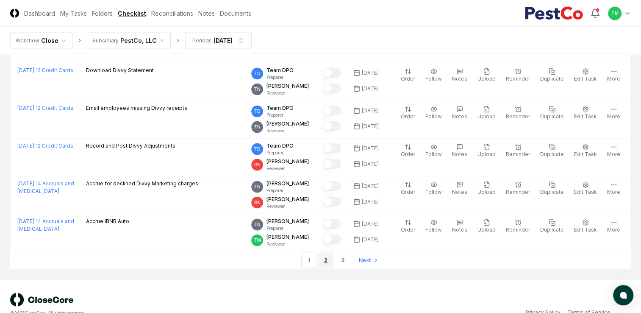
click at [328, 256] on link "2" at bounding box center [325, 260] width 15 height 15
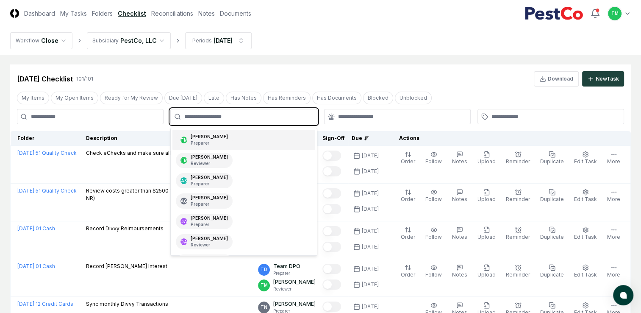
click at [242, 116] on input "text" at bounding box center [247, 117] width 127 height 8
click at [228, 164] on p "Reviewer" at bounding box center [209, 163] width 37 height 6
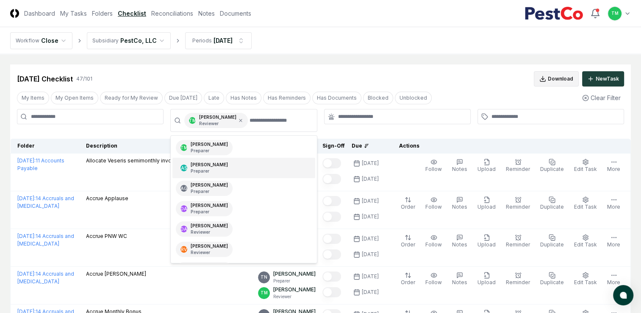
click at [551, 78] on button "Download" at bounding box center [556, 78] width 45 height 15
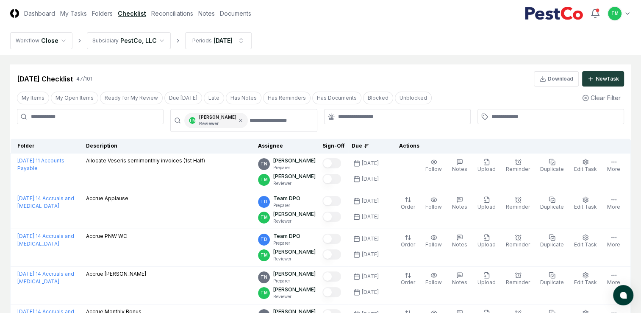
click at [243, 121] on icon at bounding box center [240, 120] width 5 height 5
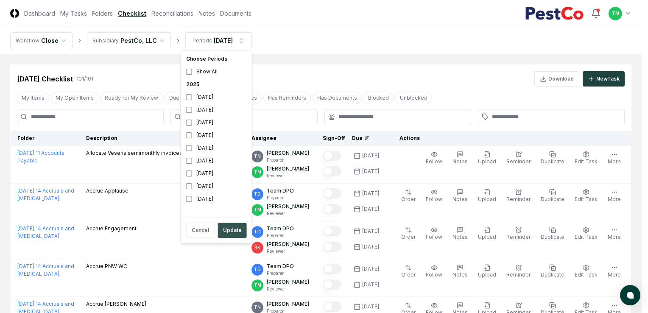
click at [231, 228] on button "Update" at bounding box center [232, 230] width 29 height 15
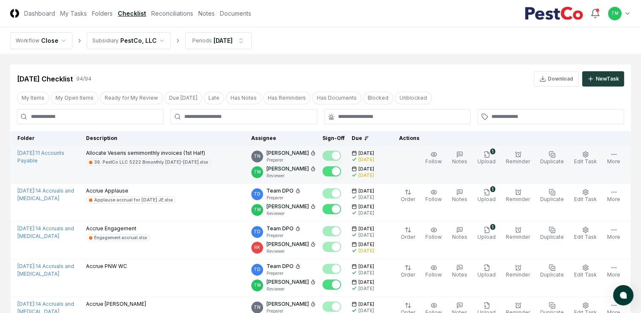
drag, startPoint x: 58, startPoint y: 93, endPoint x: 59, endPoint y: 148, distance: 54.7
click at [58, 93] on button "My Open Items" at bounding box center [74, 98] width 47 height 13
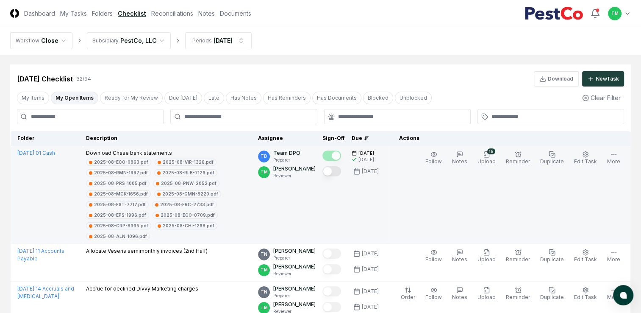
click at [338, 172] on button "Mark complete" at bounding box center [332, 171] width 19 height 10
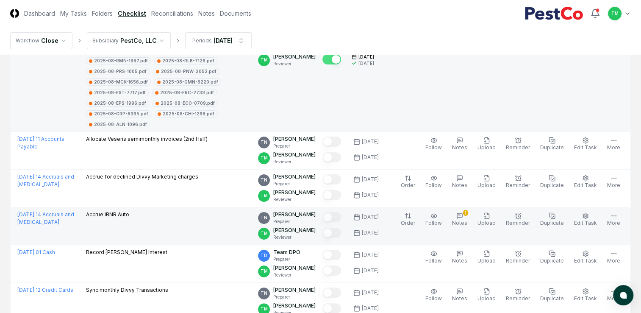
scroll to position [127, 0]
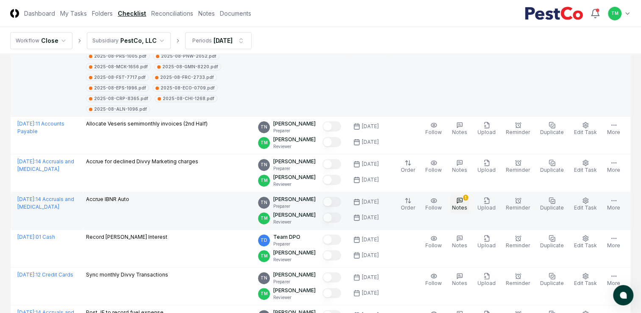
click at [463, 199] on icon "button" at bounding box center [459, 200] width 7 height 7
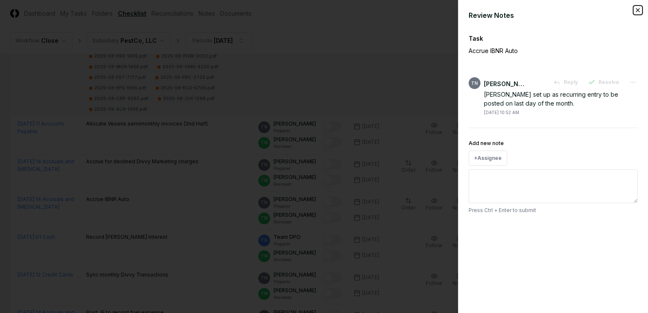
click at [636, 11] on icon "button" at bounding box center [637, 10] width 7 height 7
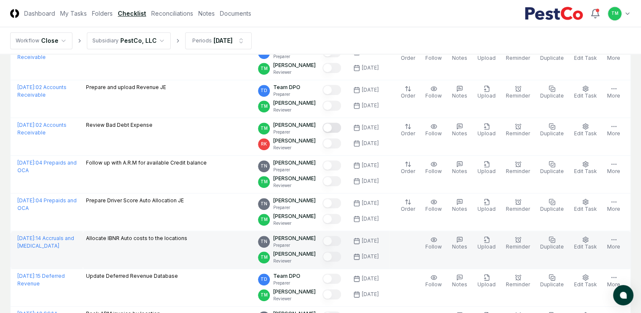
scroll to position [690, 0]
